Goal: Task Accomplishment & Management: Manage account settings

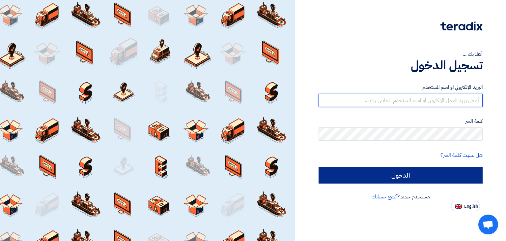
type input "[EMAIL_ADDRESS][DOMAIN_NAME]"
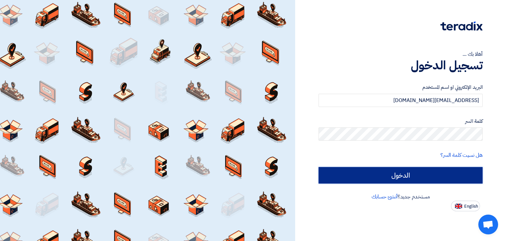
click at [407, 171] on input "الدخول" at bounding box center [401, 175] width 164 height 16
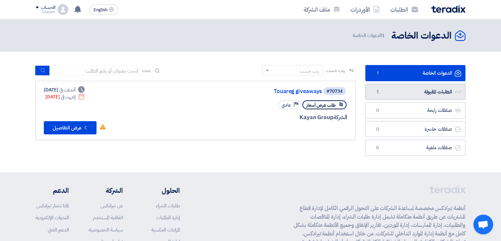
click at [413, 88] on link "الطلبات المقبولة الطلبات المقبولة 1" at bounding box center [416, 92] width 100 height 16
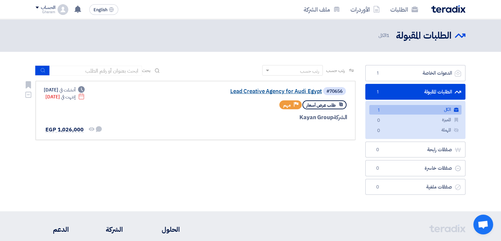
click at [234, 91] on link "Lead Creative Agency for Audi Egypt" at bounding box center [256, 91] width 132 height 6
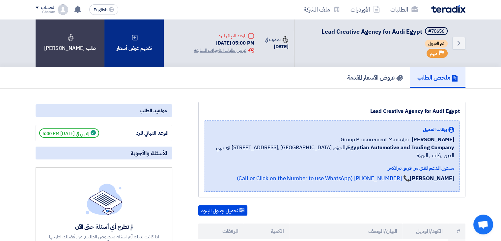
click at [116, 36] on div "تقديم عرض أسعار" at bounding box center [133, 43] width 59 height 48
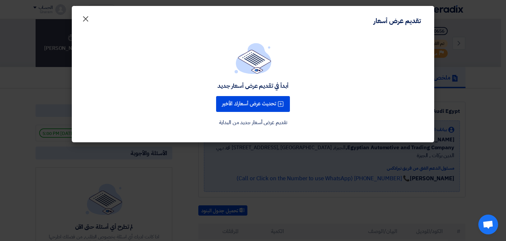
click at [89, 21] on span "×" at bounding box center [86, 19] width 8 height 20
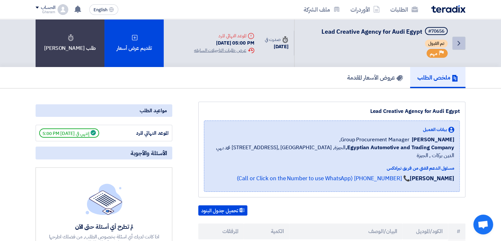
click at [456, 43] on icon "Back" at bounding box center [459, 43] width 8 height 8
click at [207, 48] on div "Extension History عرض طلبات التاجيلات السابقه" at bounding box center [224, 50] width 60 height 7
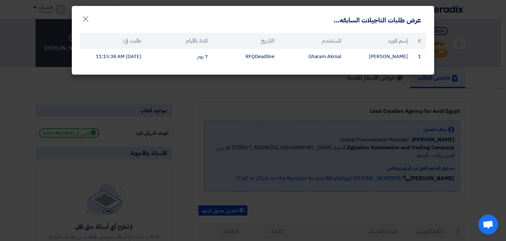
click at [332, 102] on modal-container "عرض طلبات التاجيلات السابقه... × # إسم المورد المستخدم التاريخ المدة بالأيام طل…" at bounding box center [253, 120] width 506 height 241
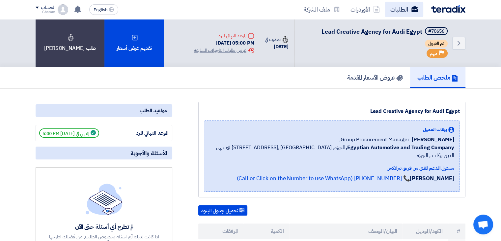
click at [396, 6] on link "الطلبات" at bounding box center [404, 9] width 38 height 15
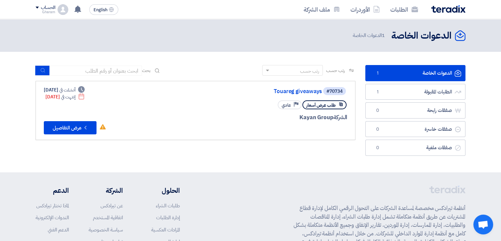
click at [455, 12] on img at bounding box center [448, 9] width 34 height 8
click at [38, 7] on span at bounding box center [37, 8] width 3 height 2
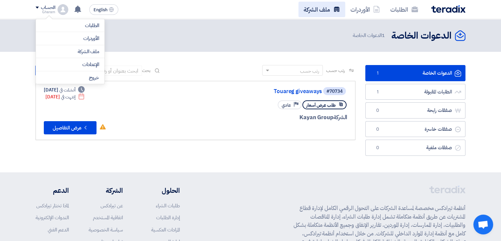
click at [311, 5] on link "ملف الشركة" at bounding box center [322, 9] width 47 height 15
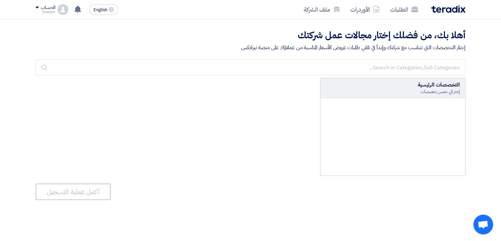
drag, startPoint x: 440, startPoint y: 94, endPoint x: 446, endPoint y: 79, distance: 15.7
click at [440, 94] on div "إختر الي خمس تخصصات" at bounding box center [393, 92] width 134 height 6
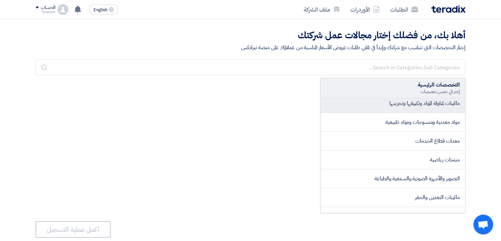
scroll to position [688, 0]
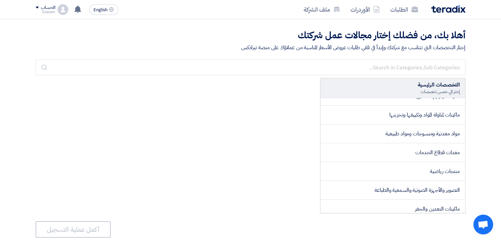
click at [227, 110] on div "التخصصات الرئيسية إختر الي خمس تخصصات ######### المجالات الأساسية ######### تكن…" at bounding box center [251, 145] width 430 height 135
click at [240, 147] on div "التخصصات الرئيسية إختر الي خمس تخصصات ######### المجالات الأساسية ######### تكن…" at bounding box center [251, 145] width 430 height 135
